Goal: Transaction & Acquisition: Purchase product/service

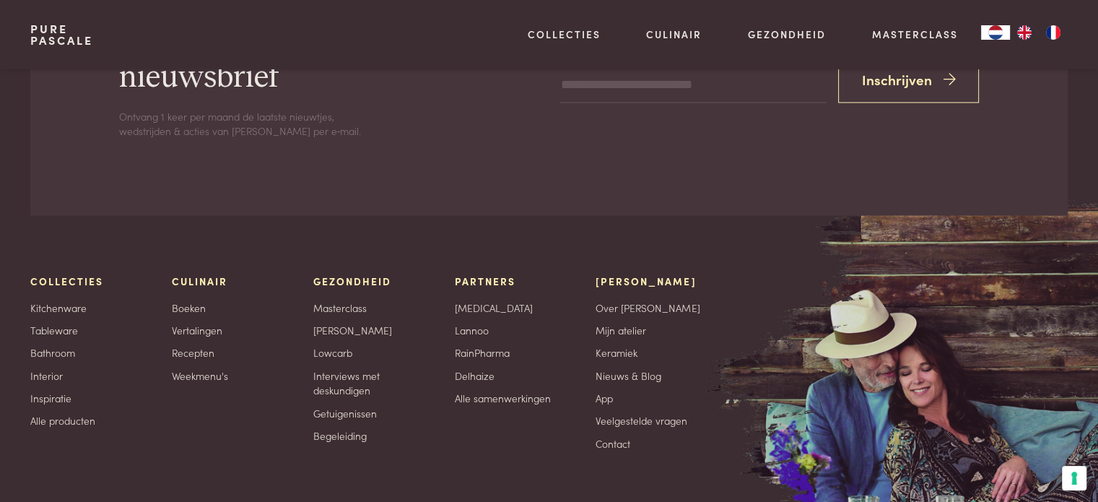
scroll to position [2454, 0]
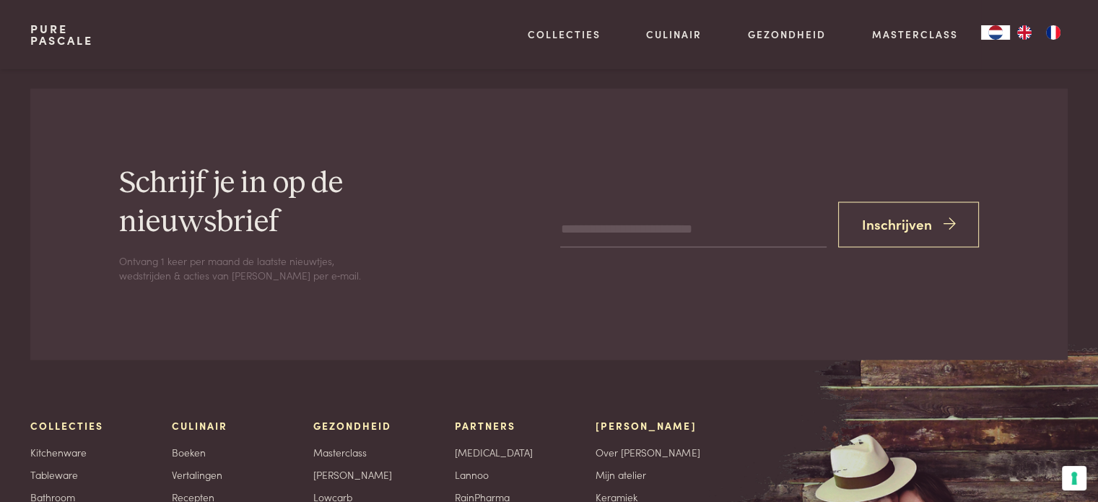
click at [661, 235] on input "email" at bounding box center [693, 229] width 266 height 35
type input "**********"
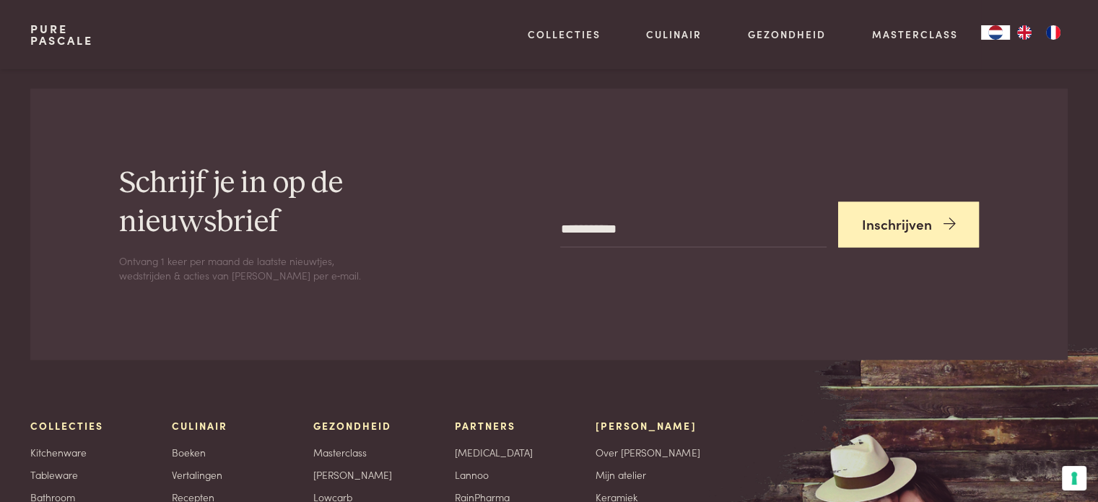
click at [866, 229] on button "Inschrijven" at bounding box center [908, 223] width 141 height 45
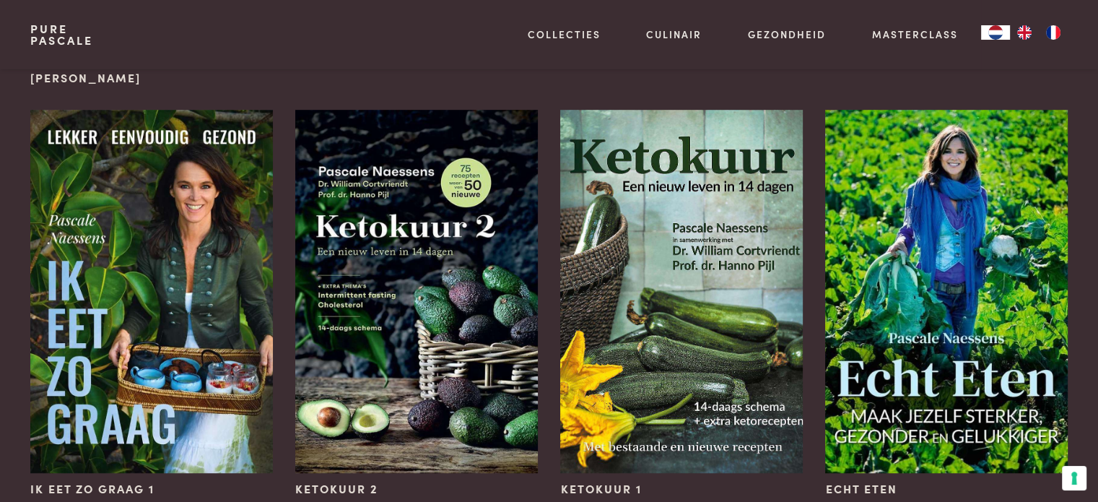
scroll to position [866, 0]
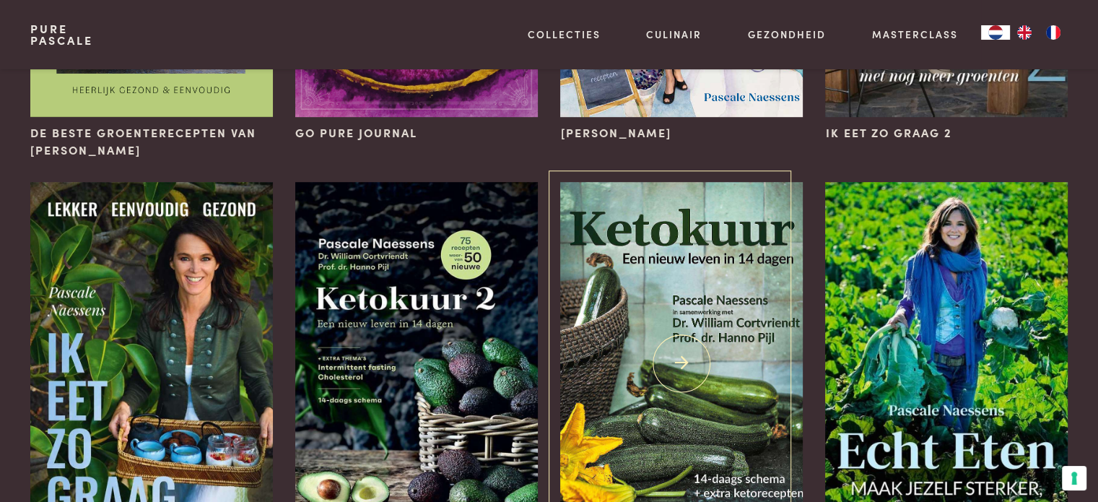
click at [655, 337] on img at bounding box center [681, 363] width 242 height 363
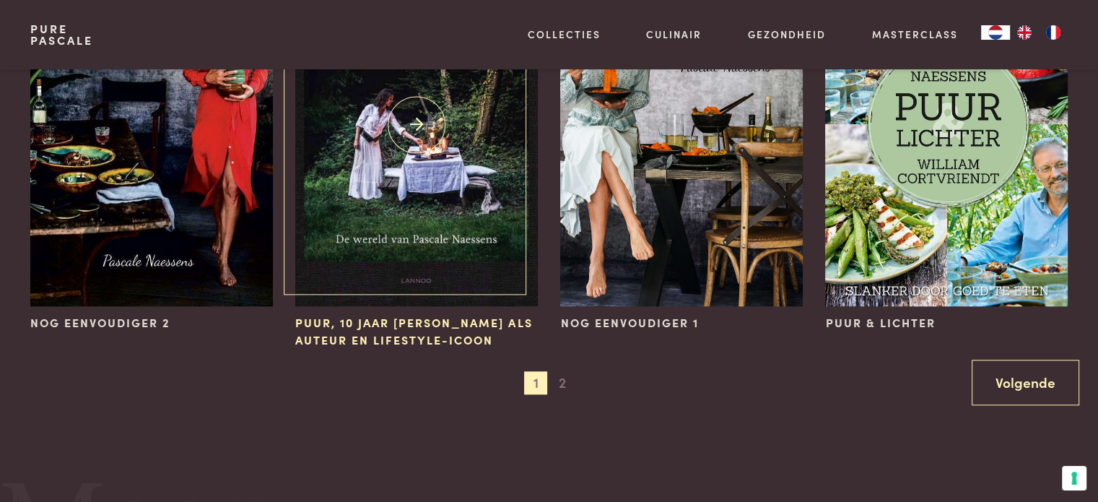
scroll to position [1660, 0]
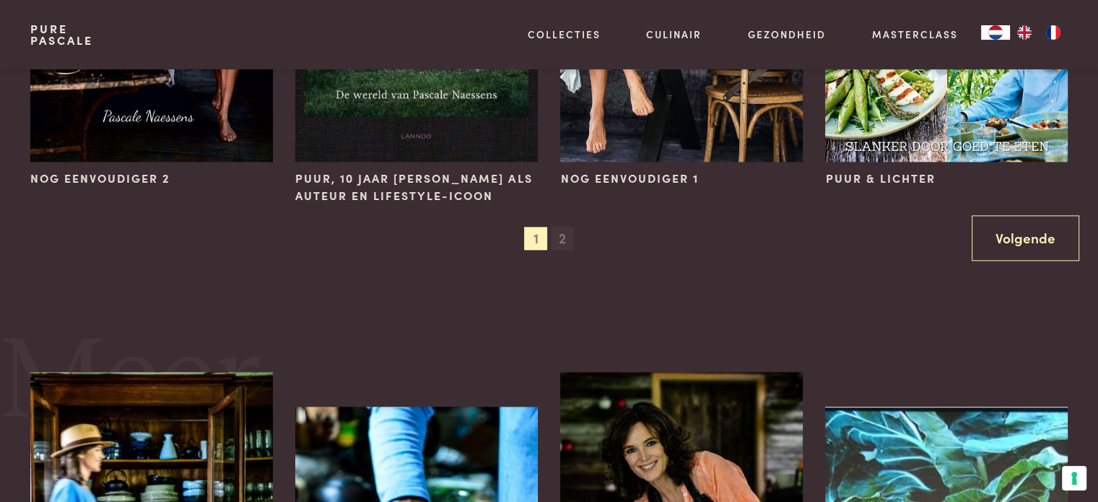
click at [565, 240] on span "2" at bounding box center [562, 238] width 23 height 23
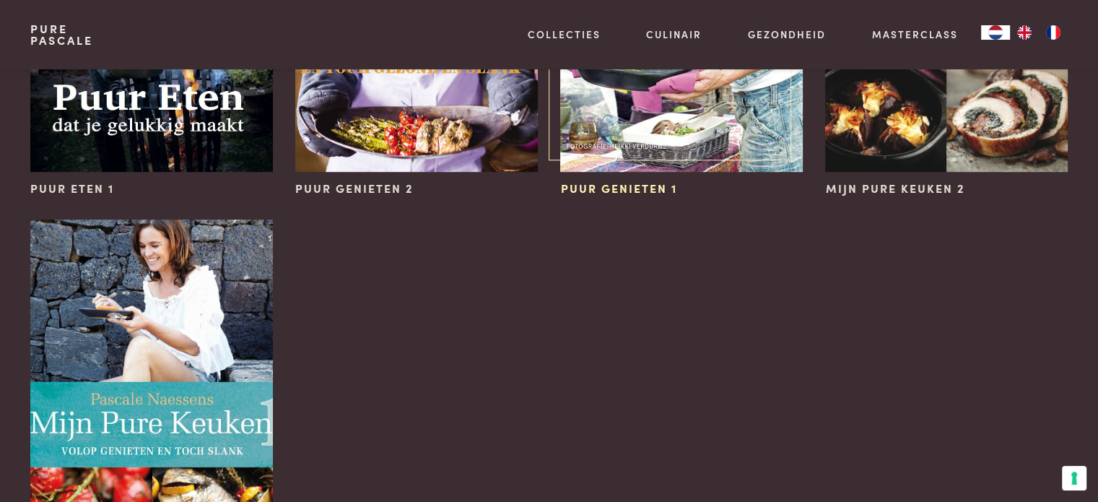
scroll to position [938, 0]
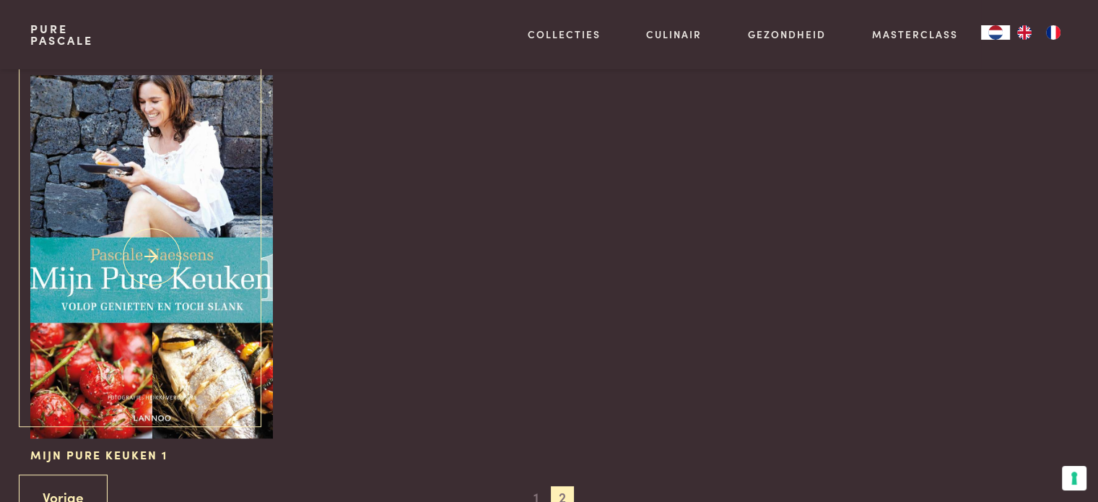
click at [224, 214] on img at bounding box center [151, 256] width 242 height 363
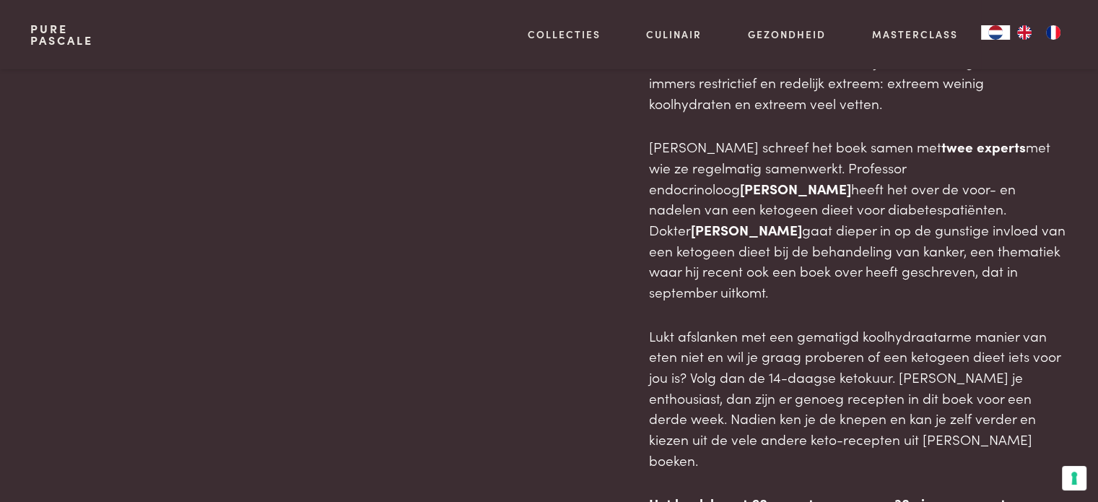
scroll to position [1155, 0]
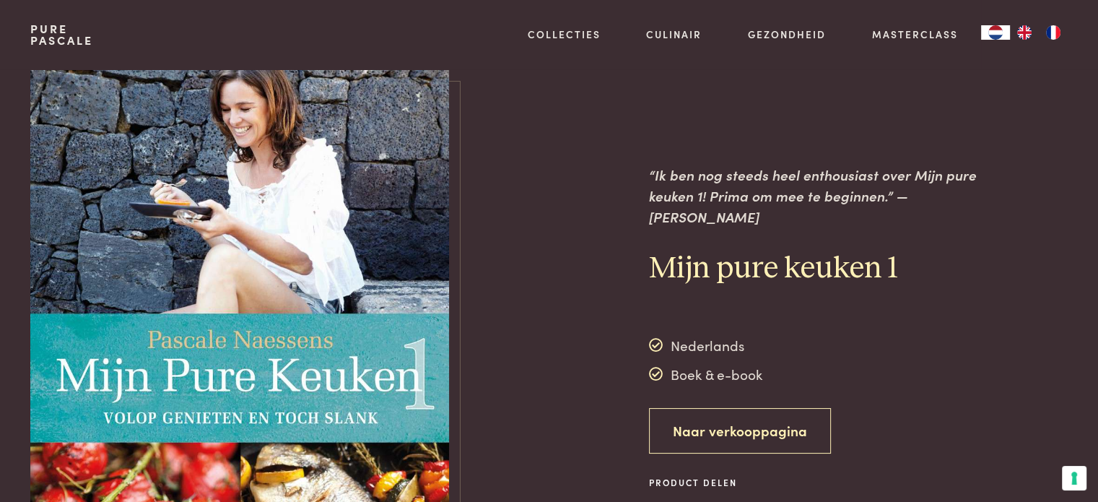
click at [716, 424] on link "Naar verkooppagina" at bounding box center [740, 430] width 182 height 45
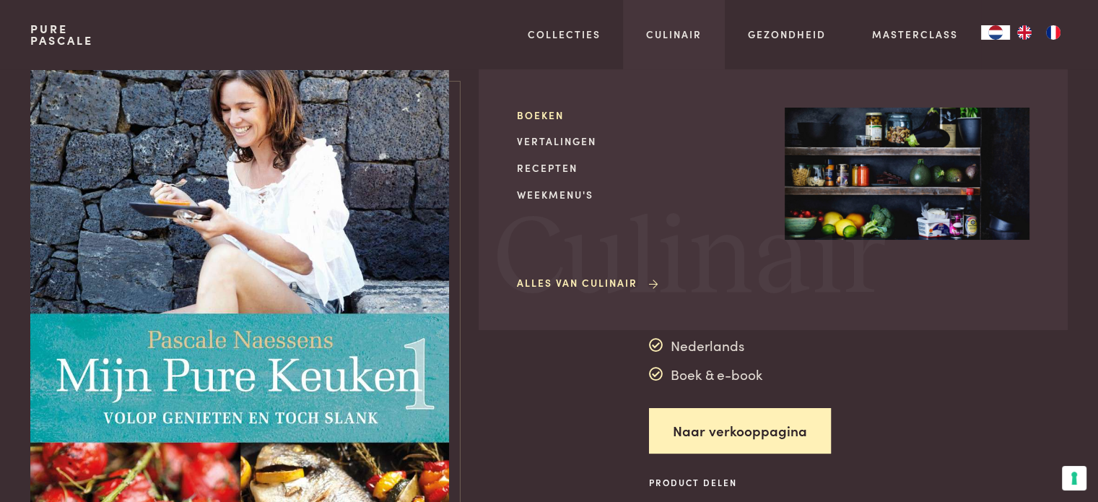
click at [546, 113] on link "Boeken" at bounding box center [639, 115] width 245 height 15
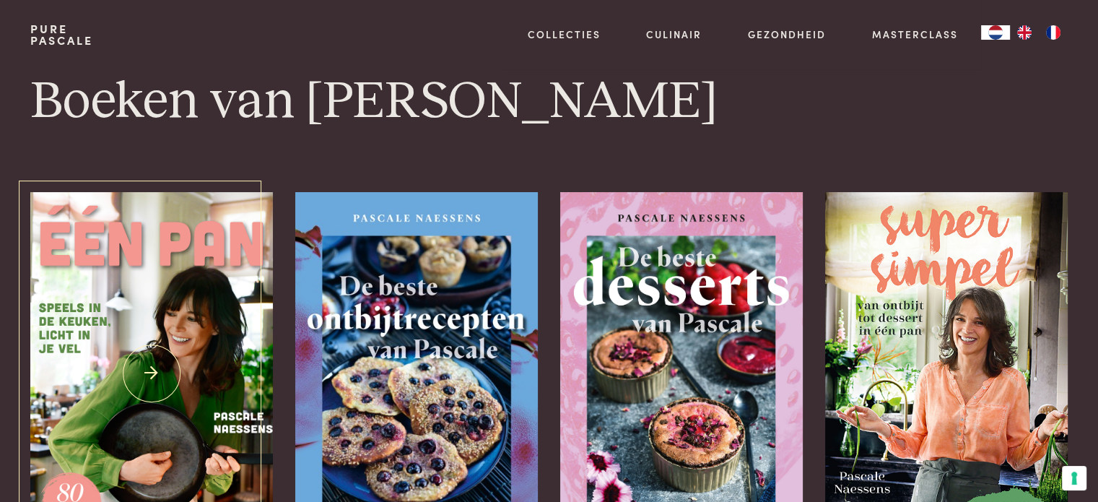
click at [166, 285] on img at bounding box center [151, 373] width 242 height 363
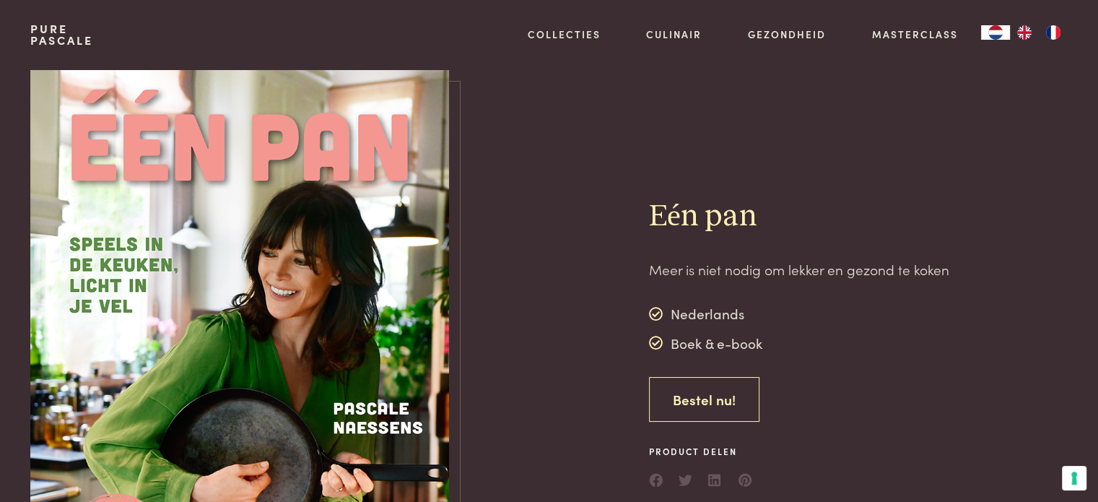
click at [717, 404] on link "Bestel nu!" at bounding box center [704, 399] width 110 height 45
